Goal: Information Seeking & Learning: Learn about a topic

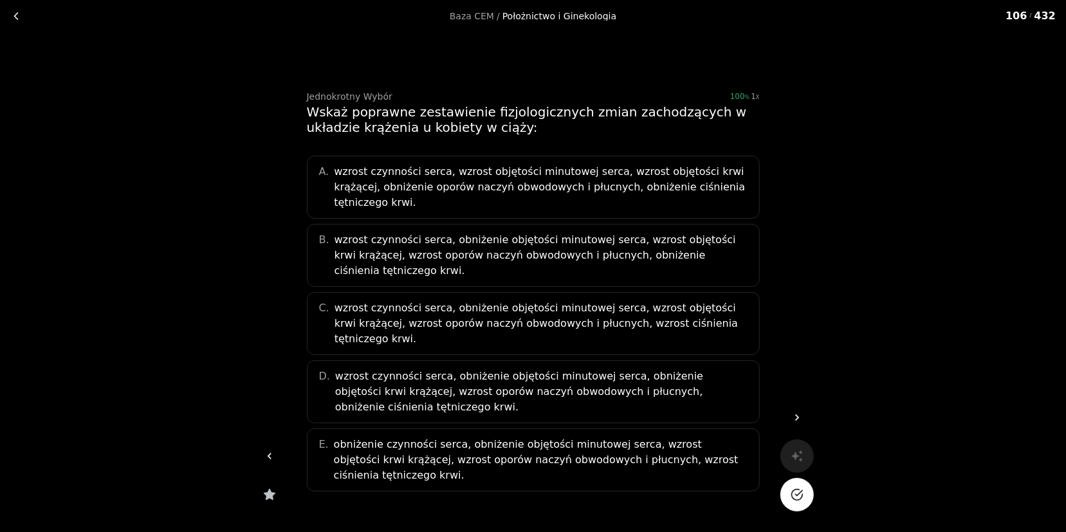
click at [607, 292] on div "C. wzrost czynności serca, obniżenie objętości minutowej serca, wzrost objętośc…" at bounding box center [533, 323] width 453 height 63
click at [800, 495] on icon "Na pewno?" at bounding box center [796, 494] width 13 height 13
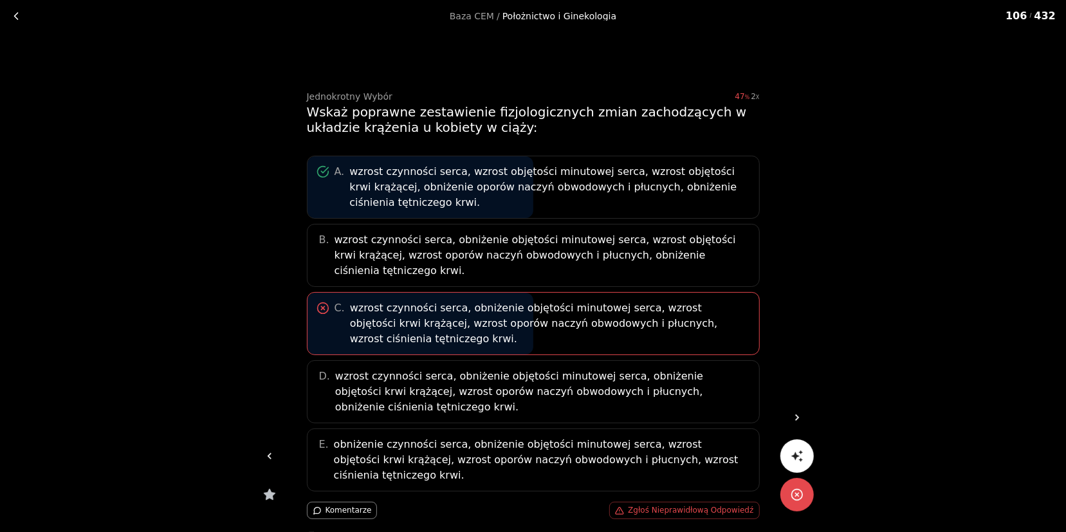
click at [806, 412] on link at bounding box center [796, 417] width 33 height 33
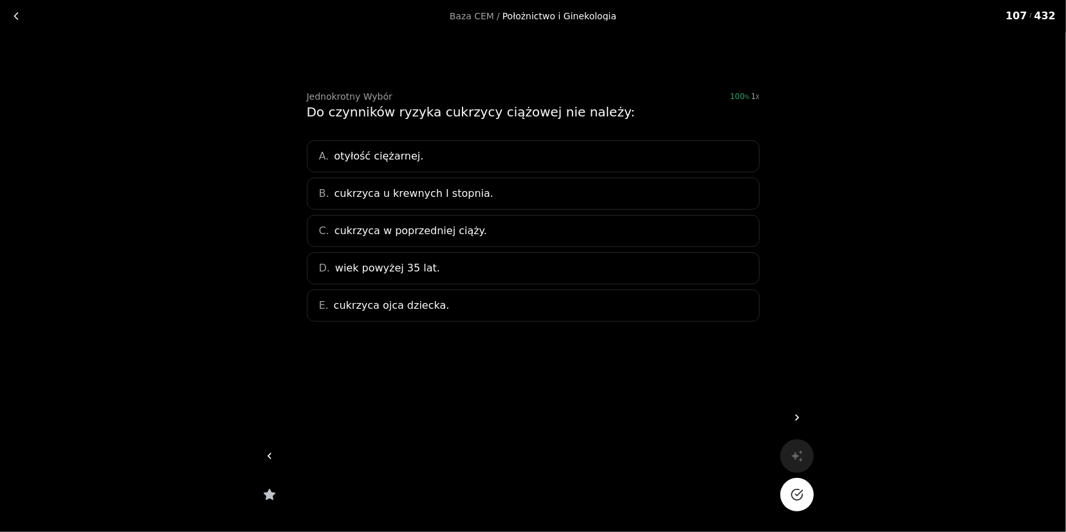
click at [266, 448] on link at bounding box center [269, 455] width 33 height 33
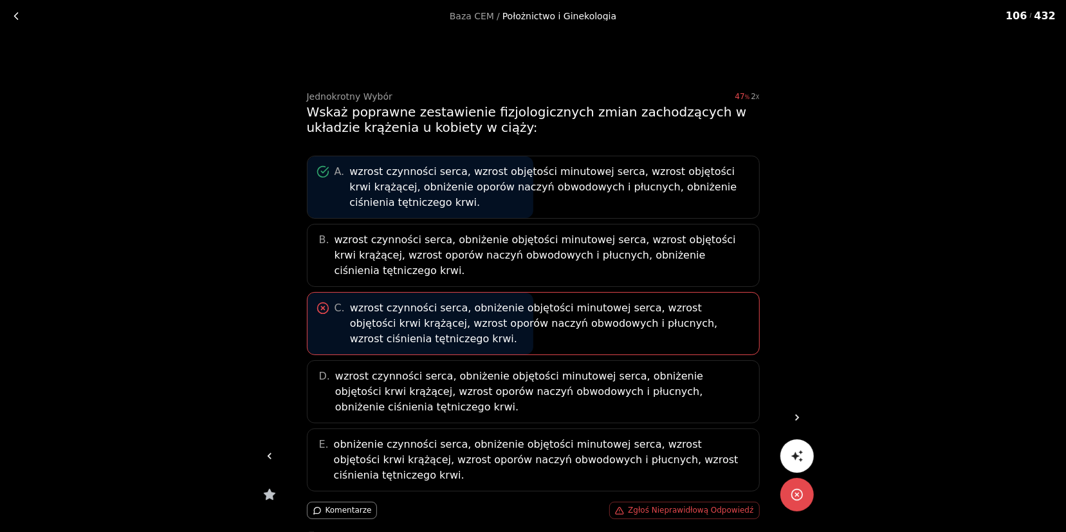
click at [806, 417] on link at bounding box center [796, 417] width 33 height 33
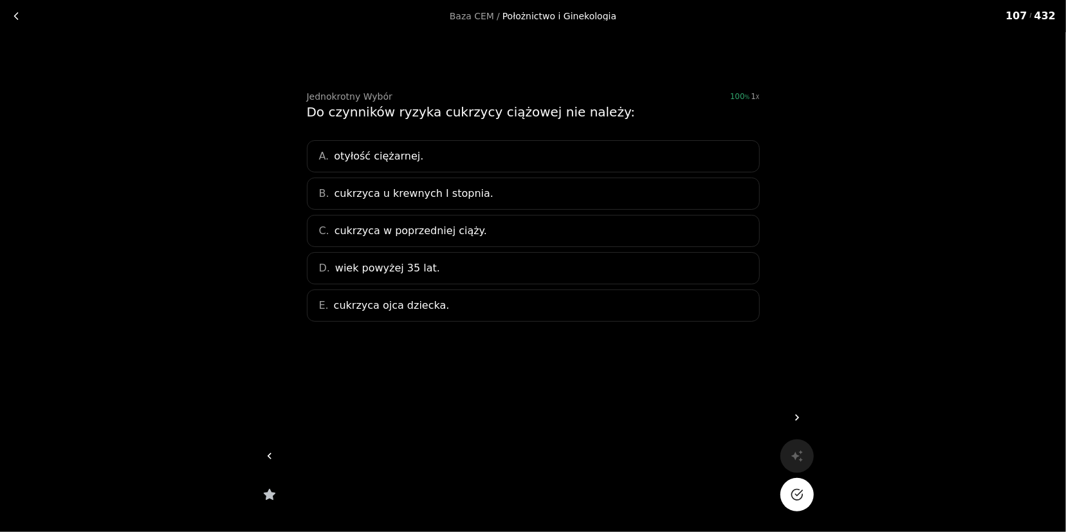
click at [494, 296] on div "E. cukrzyca ojca dziecka." at bounding box center [533, 305] width 453 height 32
click at [797, 496] on icon "Na pewno?" at bounding box center [796, 494] width 13 height 13
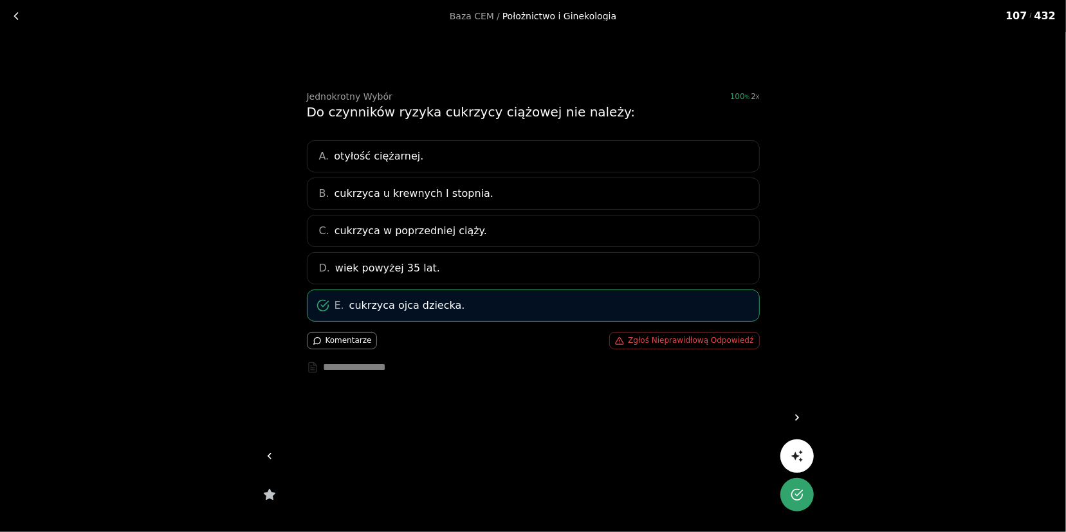
click at [808, 415] on link at bounding box center [796, 417] width 33 height 33
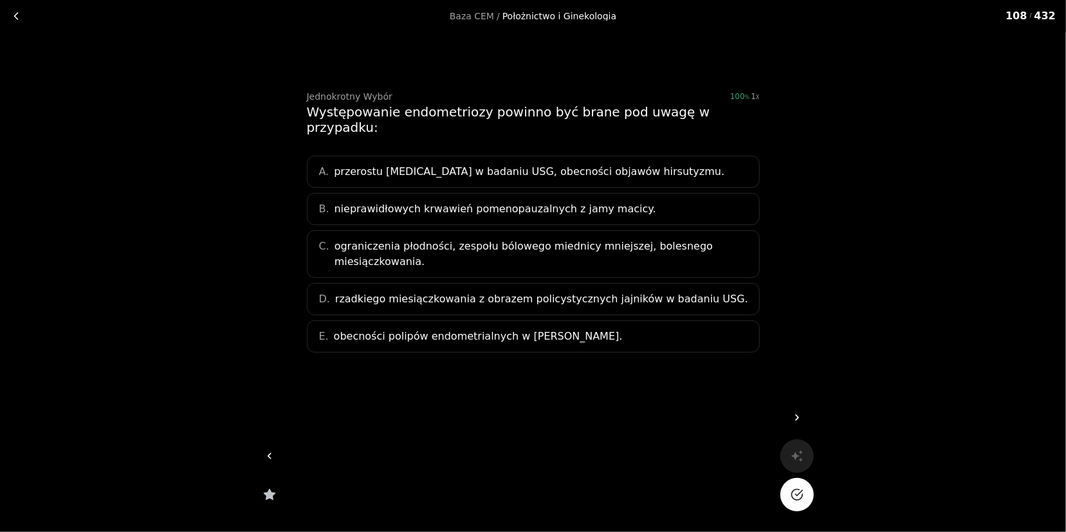
click at [352, 239] on span "ograniczenia płodności, zespołu bólowego miednicy mniejszej, bolesnego miesiącz…" at bounding box center [542, 254] width 417 height 31
click at [795, 498] on icon "Na pewno?" at bounding box center [796, 494] width 13 height 13
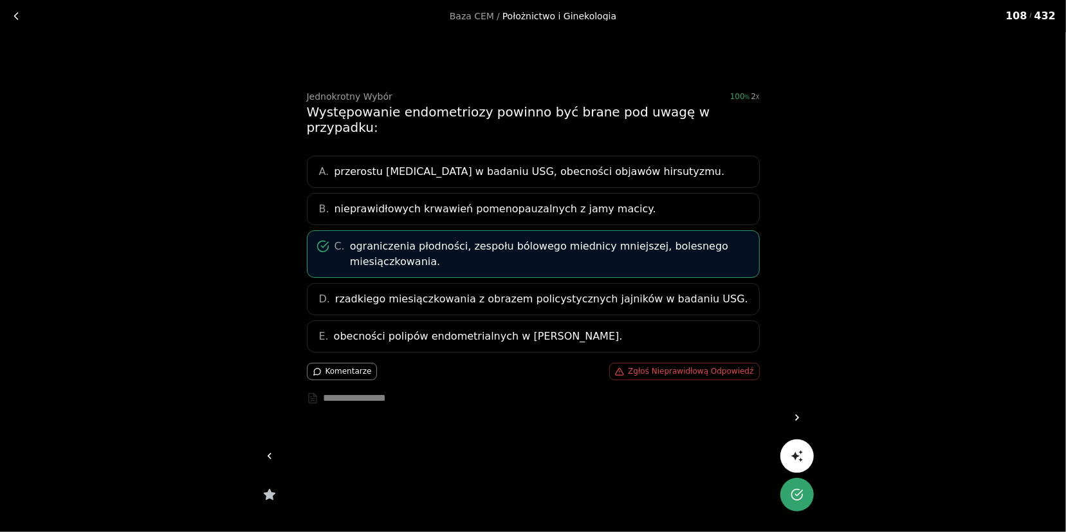
click at [797, 411] on icon at bounding box center [796, 417] width 13 height 13
